Goal: Navigation & Orientation: Go to known website

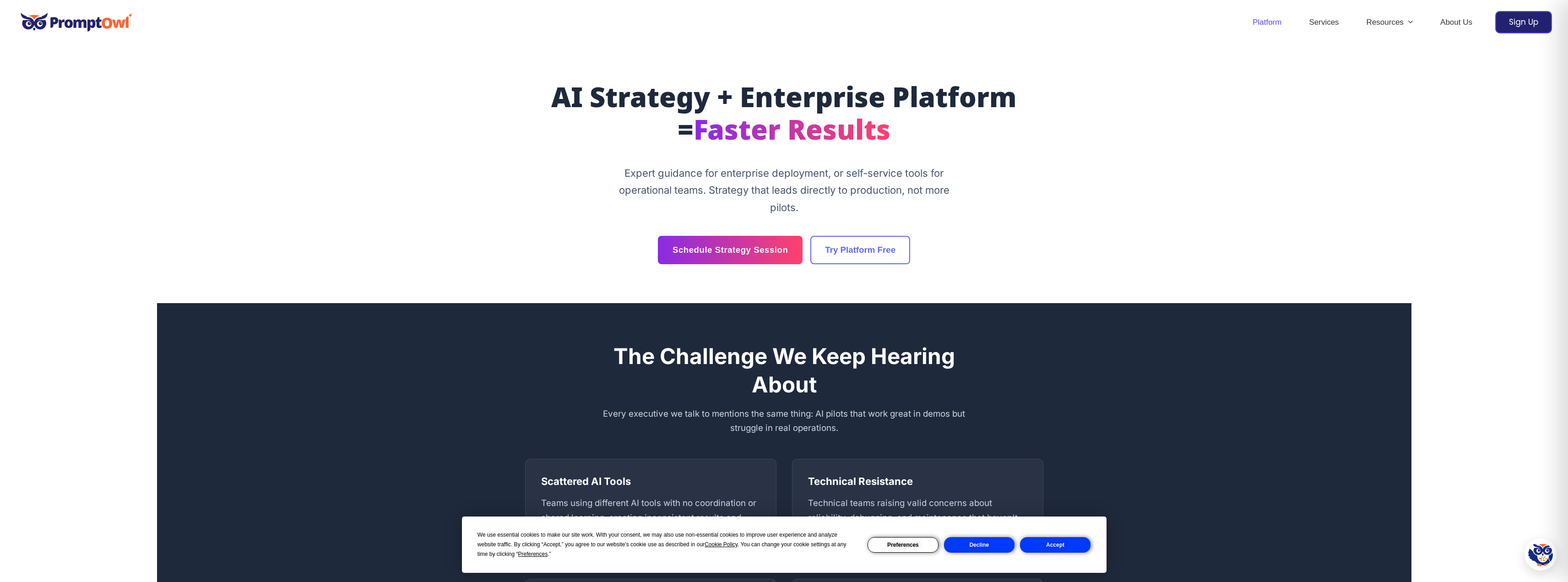
click at [1272, 19] on link "Platform" at bounding box center [1267, 23] width 57 height 32
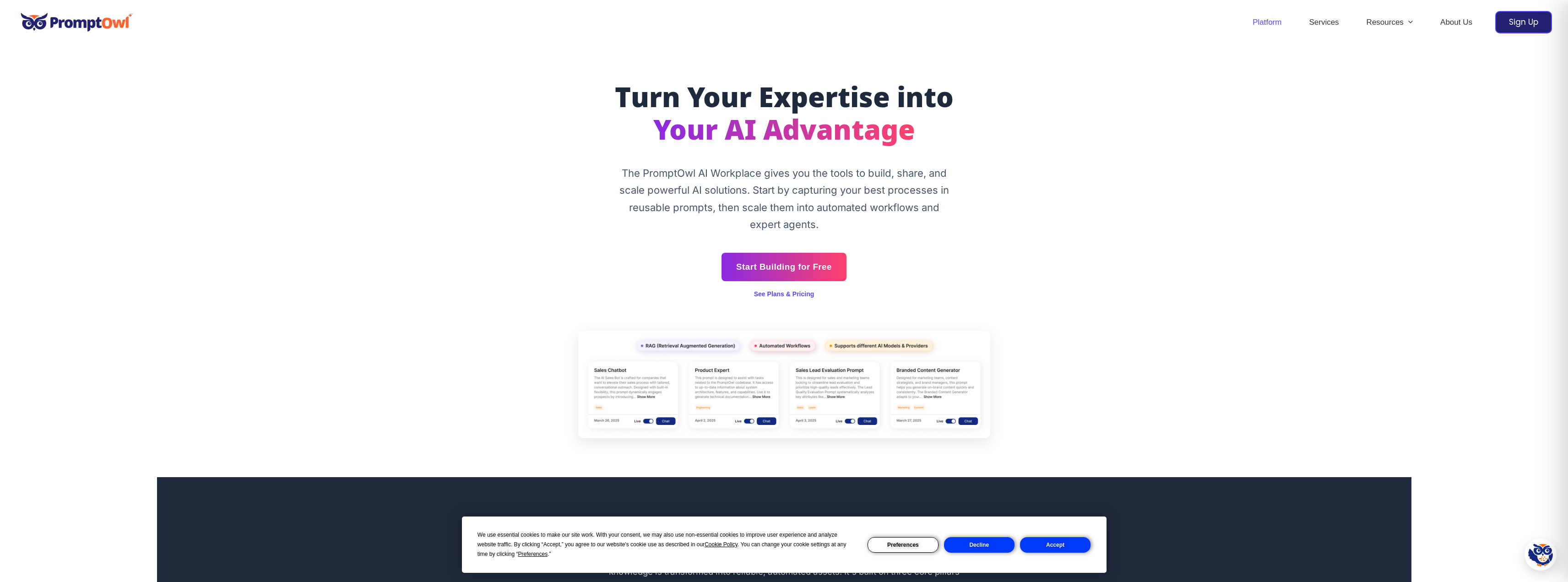
click at [980, 547] on button "Decline" at bounding box center [979, 545] width 71 height 16
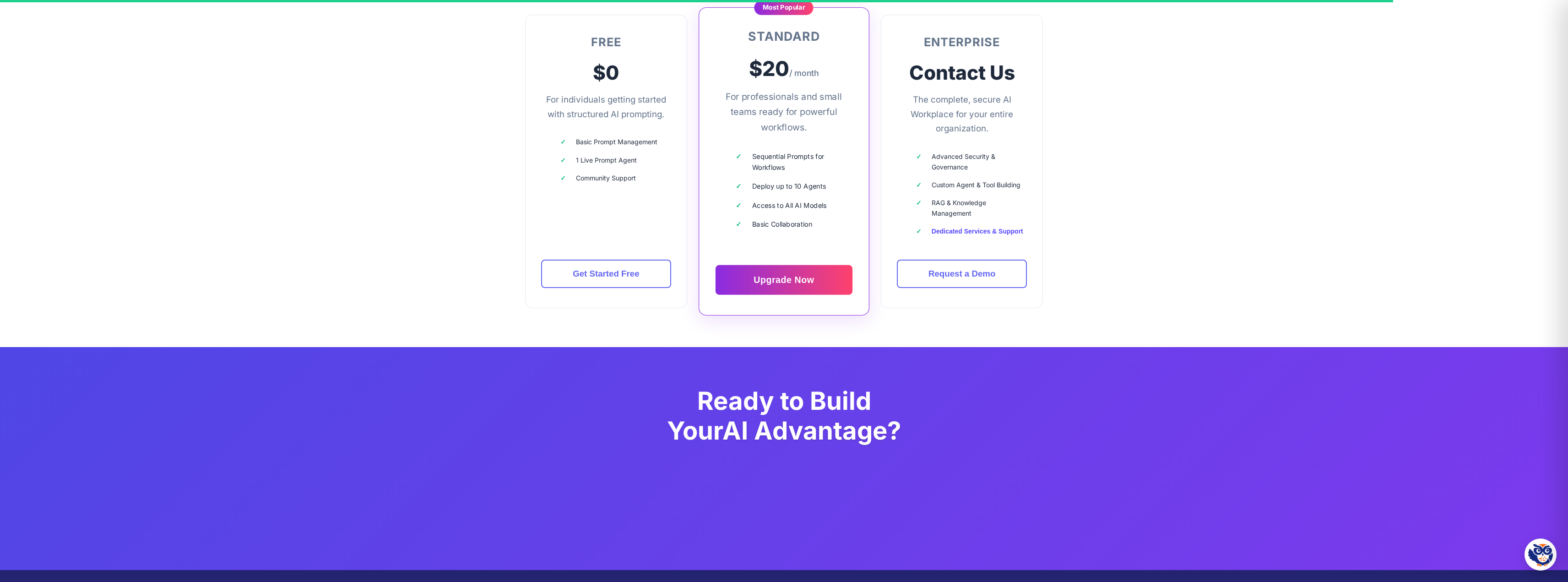
scroll to position [2859, 0]
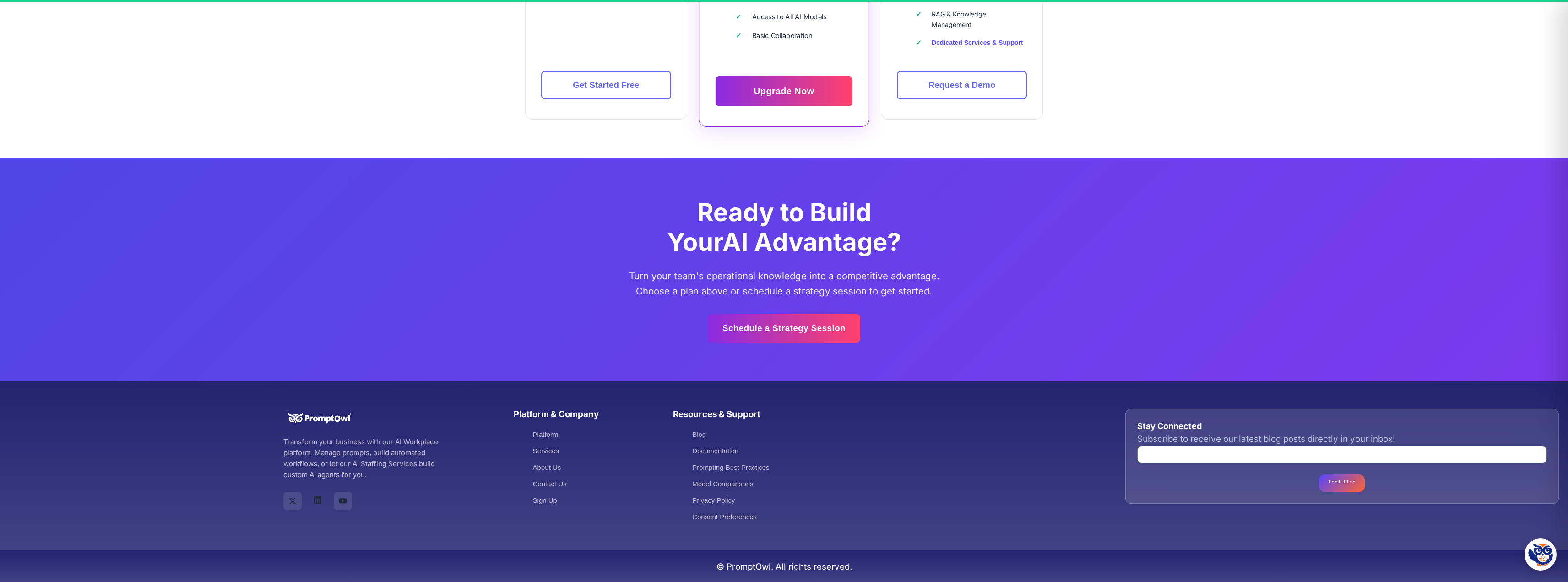
click at [317, 509] on link "PromptOwl on LinkedIn" at bounding box center [318, 500] width 18 height 18
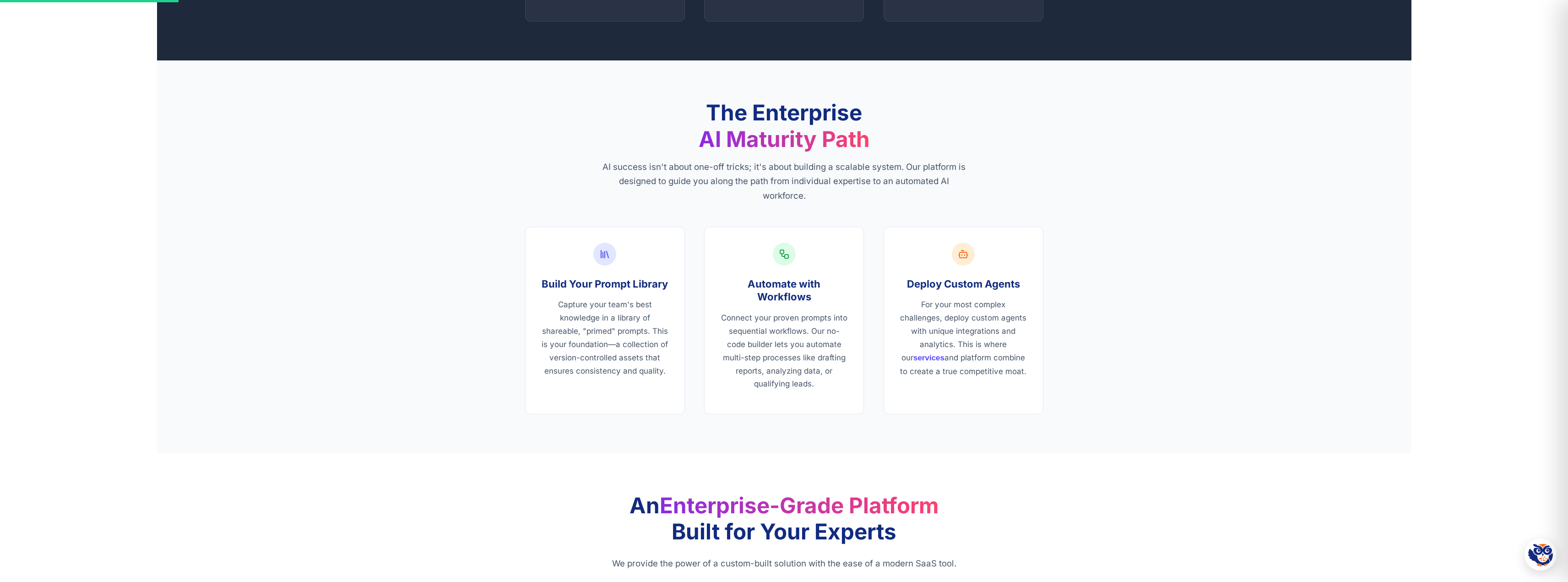
scroll to position [0, 0]
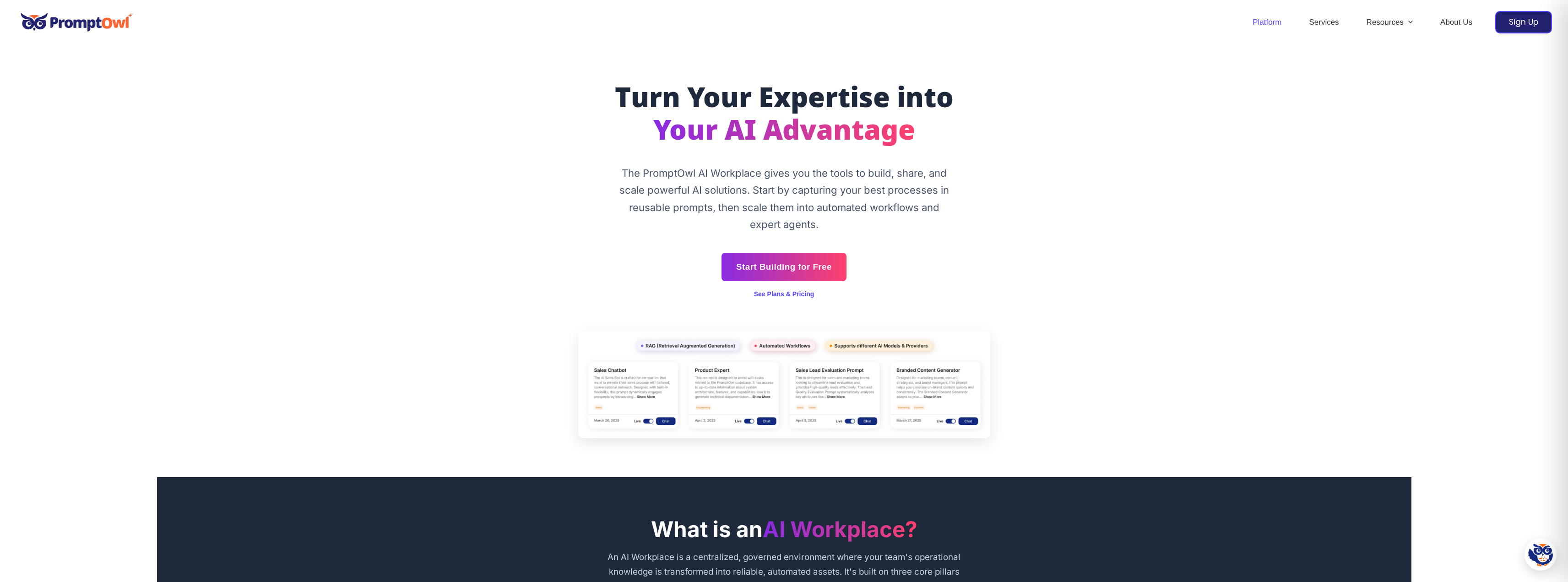
drag, startPoint x: 336, startPoint y: 147, endPoint x: 336, endPoint y: 23, distance: 124.0
click at [70, 29] on img at bounding box center [76, 23] width 121 height 32
